Goal: Task Accomplishment & Management: Use online tool/utility

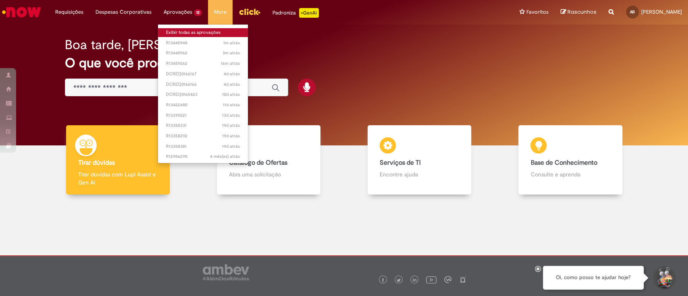
click at [175, 28] on link "Exibir todas as aprovações" at bounding box center [203, 32] width 90 height 9
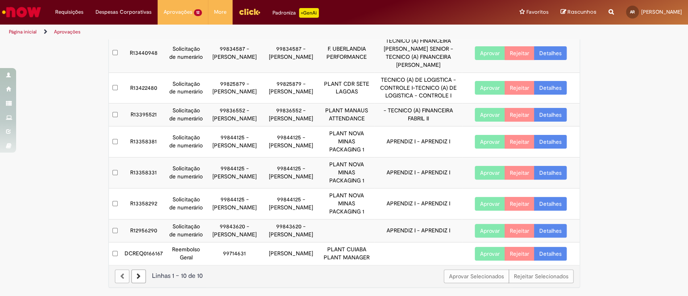
scroll to position [125, 0]
click at [543, 252] on link "Detalhes" at bounding box center [550, 254] width 33 height 14
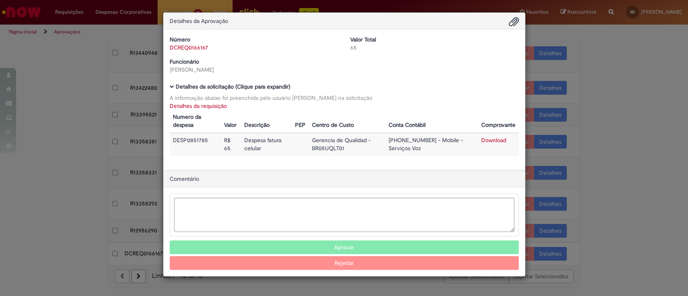
click at [598, 89] on div "Detalhes da Aprovação Número DCREQ0166167 Valor Total 65 Funcionário [PERSON_NA…" at bounding box center [344, 148] width 688 height 296
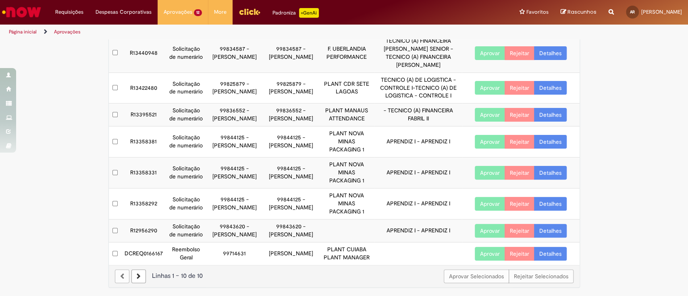
click at [487, 256] on button "Aprovar" at bounding box center [490, 254] width 30 height 14
click at [488, 253] on button "Aprovar" at bounding box center [490, 254] width 30 height 14
click at [487, 251] on button "Aprovar" at bounding box center [490, 254] width 30 height 14
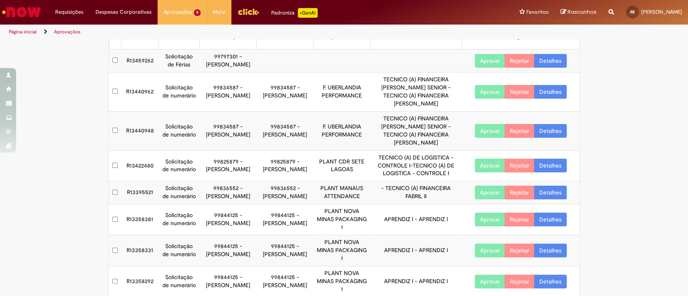
scroll to position [0, 0]
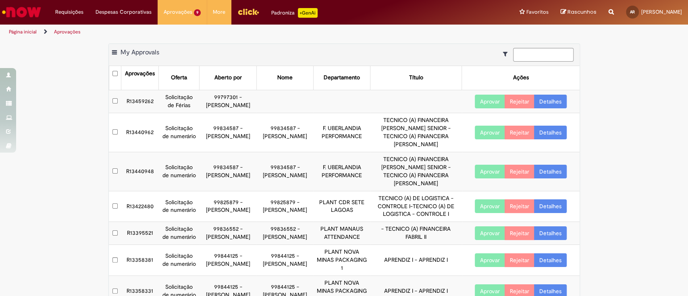
click at [477, 100] on button "Aprovar" at bounding box center [490, 102] width 30 height 14
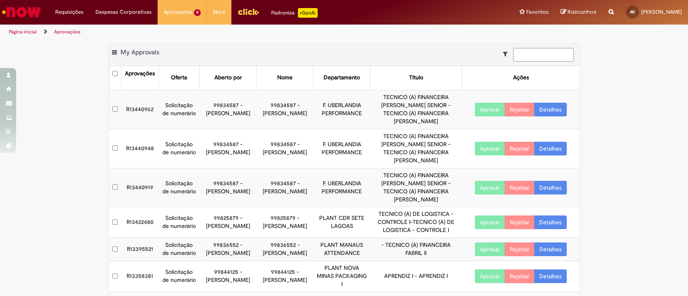
click at [607, 120] on div "Exportar como PDF Exportar como Excel Exportar como CSV My Approvals Aprovações…" at bounding box center [344, 226] width 688 height 364
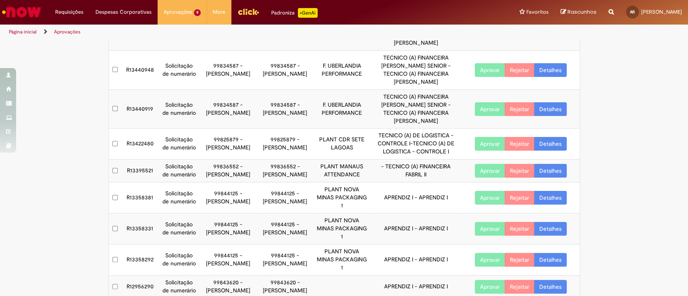
scroll to position [102, 0]
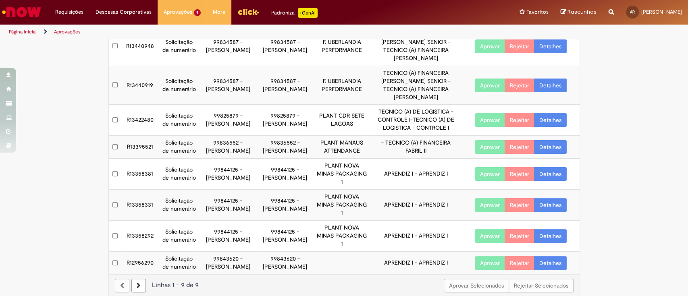
click at [131, 279] on link at bounding box center [138, 286] width 15 height 14
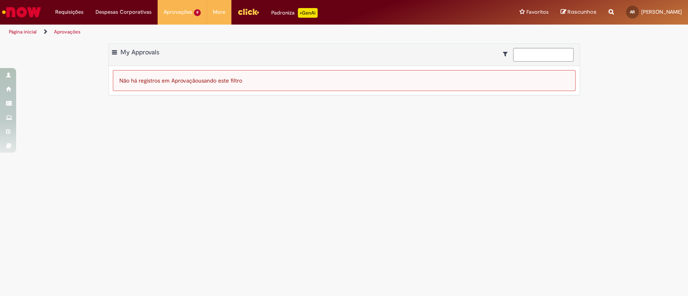
click at [215, 125] on main "Aprovações Exportar como PDF Exportar como Excel Exportar como CSV My Approvals…" at bounding box center [344, 168] width 688 height 257
click at [113, 51] on span at bounding box center [114, 53] width 5 height 8
click at [219, 154] on main "Aprovações Exportar como PDF Exportar como Excel Exportar como CSV My Approvals…" at bounding box center [344, 168] width 688 height 257
click at [311, 112] on main "Aprovações Exportar como PDF Exportar como Excel Exportar como CSV My Approvals…" at bounding box center [344, 168] width 688 height 257
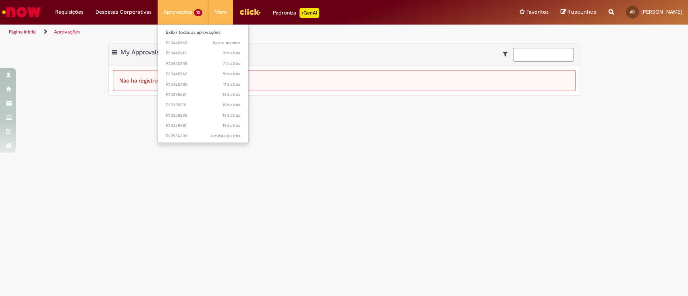
click at [173, 10] on li "Aprovações 10 Exibir todas as aprovações Agora mesmo Agora mesmo R13440969 3m a…" at bounding box center [183, 12] width 51 height 24
click at [168, 32] on link "Exibir todas as aprovações" at bounding box center [203, 32] width 90 height 9
click at [176, 32] on link "Exibir todas as aprovações" at bounding box center [203, 32] width 90 height 9
click at [184, 33] on link "Exibir todas as aprovações" at bounding box center [203, 32] width 90 height 9
click at [179, 28] on li "Exibir todas as aprovações" at bounding box center [203, 32] width 90 height 10
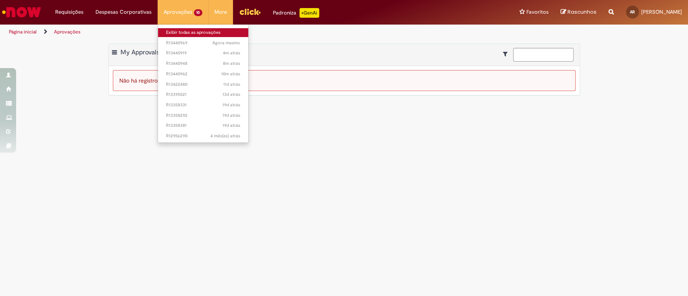
click at [177, 30] on link "Exibir todas as aprovações" at bounding box center [203, 32] width 90 height 9
click at [178, 33] on link "Exibir todas as aprovações" at bounding box center [203, 32] width 90 height 9
click at [181, 33] on link "Exibir todas as aprovações" at bounding box center [203, 32] width 90 height 9
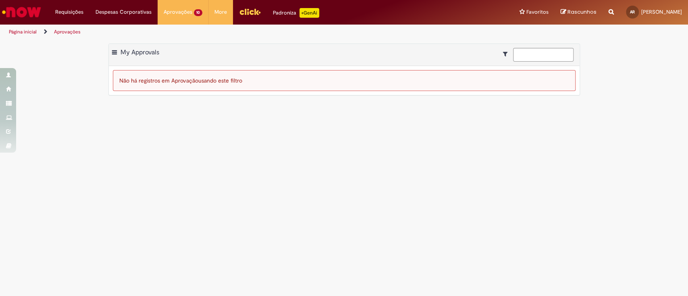
click at [335, 134] on main "Aprovações Exportar como PDF Exportar como Excel Exportar como CSV My Approvals…" at bounding box center [344, 168] width 688 height 257
drag, startPoint x: 383, startPoint y: 166, endPoint x: 381, endPoint y: 160, distance: 6.5
click at [383, 165] on main "Aprovações Exportar como PDF Exportar como Excel Exportar como CSV My Approvals…" at bounding box center [344, 168] width 688 height 257
